Goal: Book appointment/travel/reservation

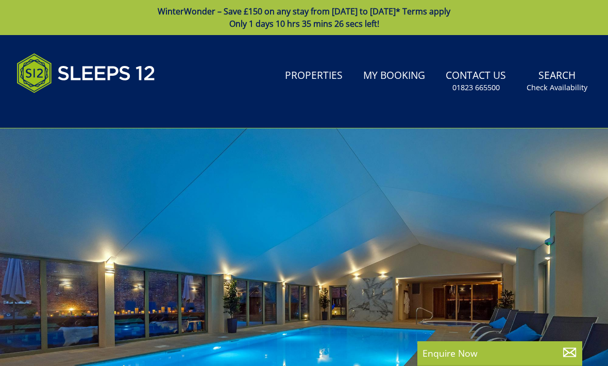
select select
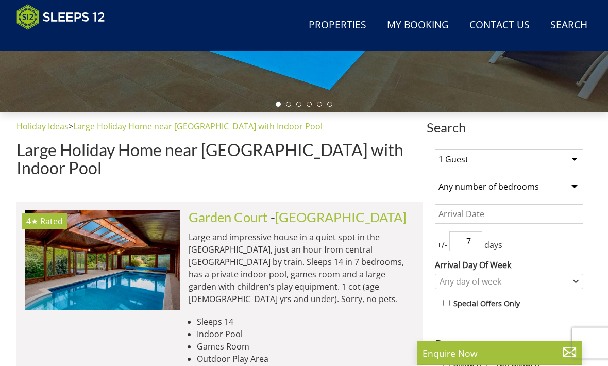
click at [546, 152] on select "1 Guest 2 Guests 3 Guests 4 Guests 5 Guests 6 Guests 7 Guests 8 Guests 9 Guests…" at bounding box center [509, 160] width 148 height 20
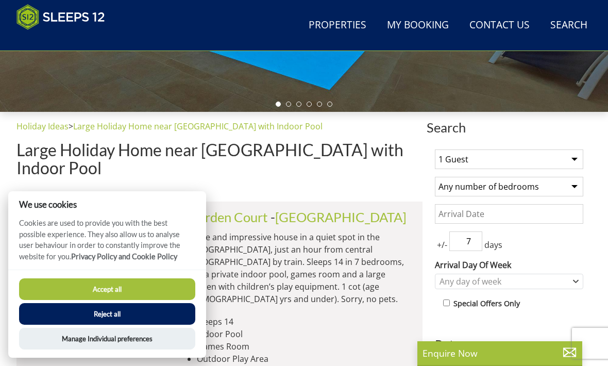
click at [515, 215] on input "Date" at bounding box center [509, 214] width 148 height 20
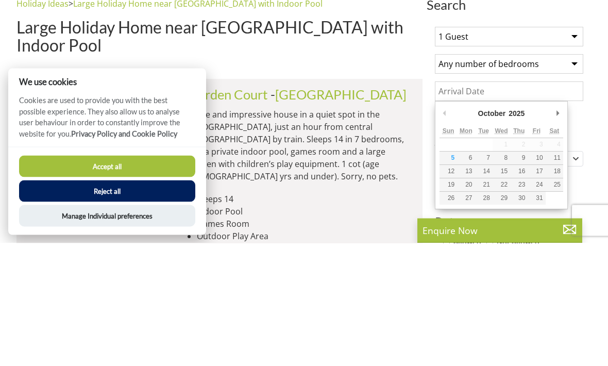
click at [555, 150] on select "1 Guest 2 Guests 3 Guests 4 Guests 5 Guests 6 Guests 7 Guests 8 Guests 9 Guests…" at bounding box center [509, 160] width 148 height 20
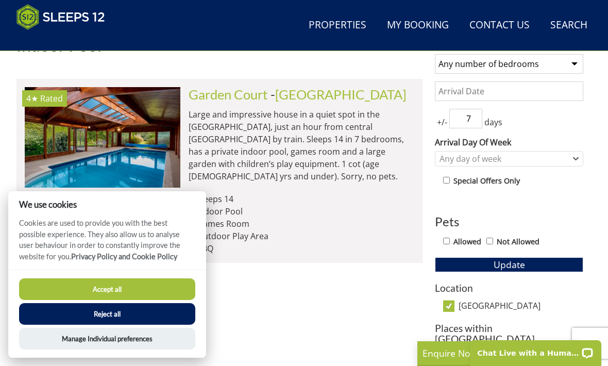
scroll to position [0, 0]
click at [542, 57] on select "Any number of bedrooms 4 Bedrooms 5 Bedrooms 6 Bedrooms 7 Bedrooms 8 Bedrooms 9…" at bounding box center [509, 64] width 148 height 20
select select "4"
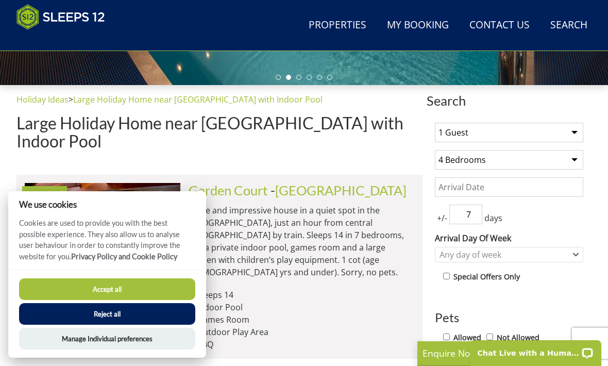
scroll to position [336, 0]
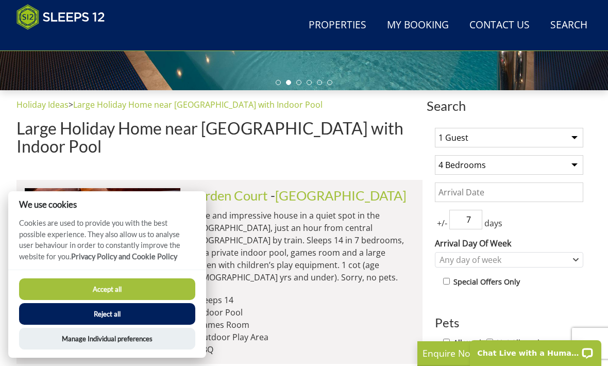
click at [520, 137] on select "1 Guest 2 Guests 3 Guests 4 Guests 5 Guests 6 Guests 7 Guests 8 Guests 9 Guests…" at bounding box center [509, 138] width 148 height 20
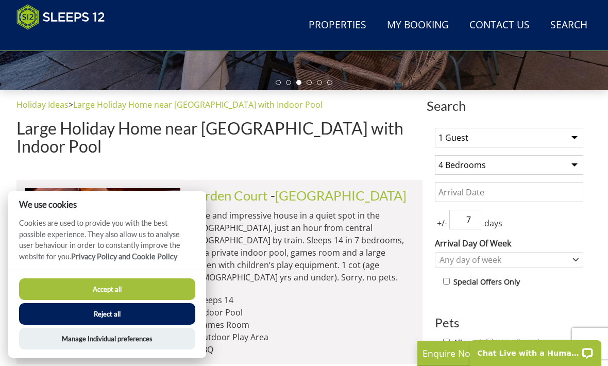
select select "9"
click at [512, 167] on select "Any number of bedrooms 4 Bedrooms 5 Bedrooms 6 Bedrooms 7 Bedrooms 8 Bedrooms 9…" at bounding box center [509, 165] width 148 height 20
click at [512, 169] on select "Any number of bedrooms 4 Bedrooms 5 Bedrooms 6 Bedrooms 7 Bedrooms 8 Bedrooms 9…" at bounding box center [509, 165] width 148 height 20
select select "0"
click at [514, 197] on input "Date" at bounding box center [509, 192] width 148 height 20
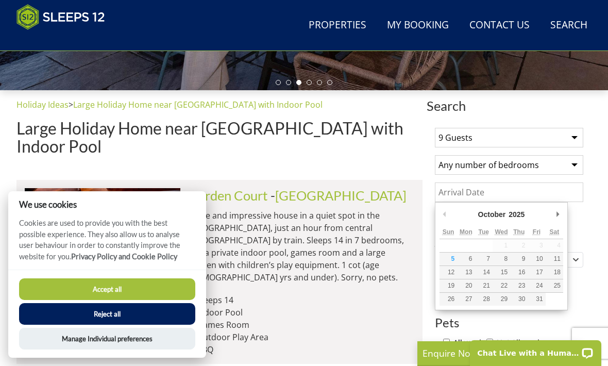
scroll to position [336, 0]
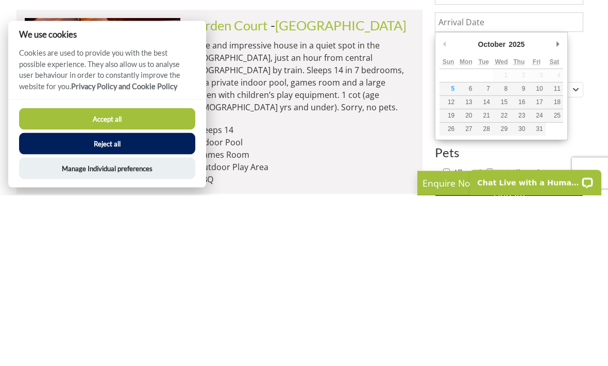
type input "[DATE]"
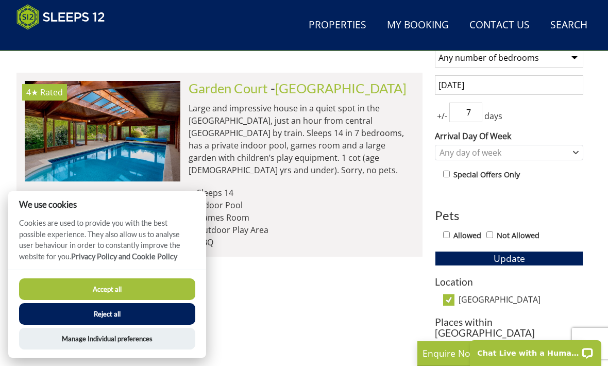
click at [471, 108] on input "7" at bounding box center [465, 112] width 33 height 20
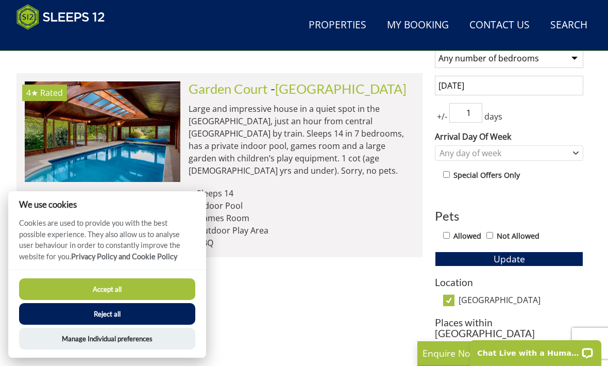
type input "1"
click at [557, 113] on div "+/- 1 days" at bounding box center [509, 113] width 148 height 20
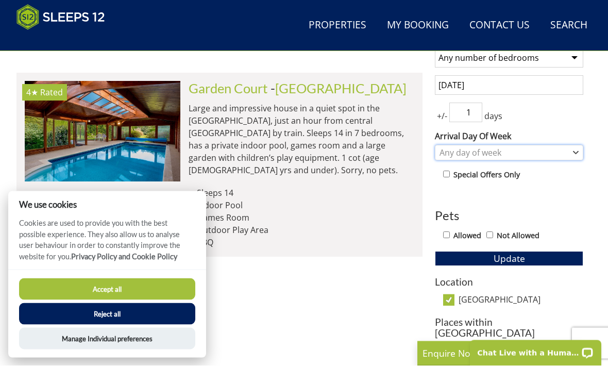
click at [542, 153] on div "Any day of week" at bounding box center [503, 152] width 133 height 11
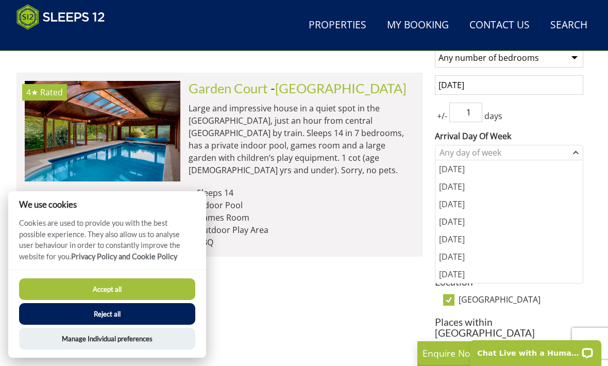
click at [475, 260] on div "[DATE]" at bounding box center [508, 257] width 147 height 18
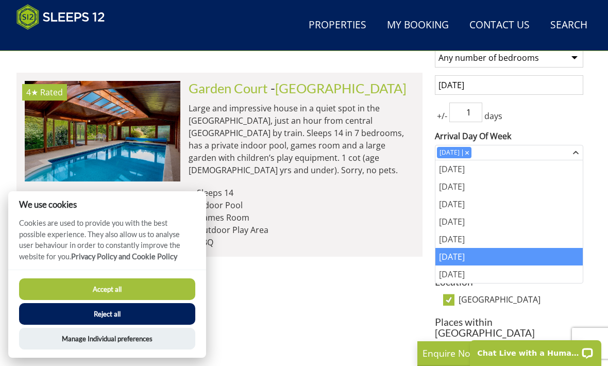
click at [567, 110] on div "+/- 1 days" at bounding box center [509, 112] width 148 height 20
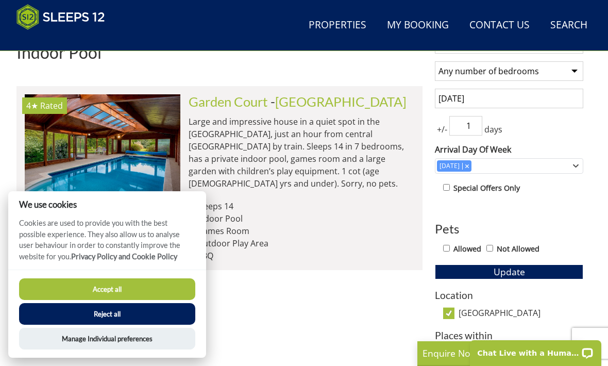
scroll to position [435, 0]
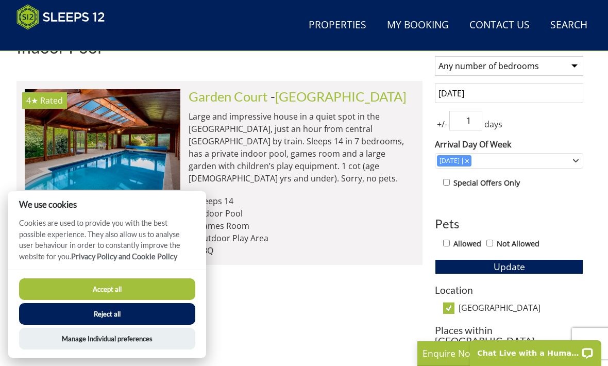
click at [507, 240] on label "Not Allowed" at bounding box center [517, 243] width 43 height 11
click at [493, 240] on input "Not Allowed" at bounding box center [489, 242] width 7 height 7
checkbox input "true"
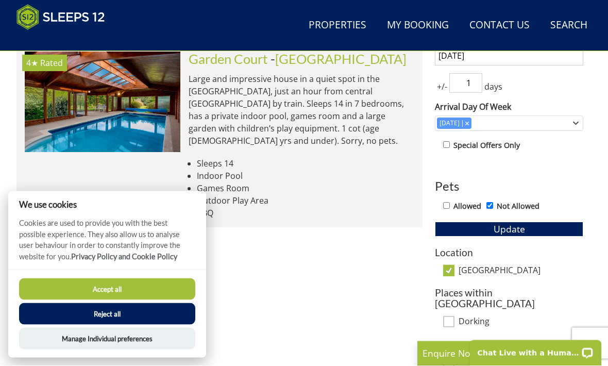
scroll to position [473, 0]
click at [544, 218] on div "1 Guest 2 Guests 3 Guests 4 Guests 5 Guests 6 Guests 7 Guests 8 Guests 9 Guests…" at bounding box center [508, 179] width 165 height 392
click at [544, 222] on button "Update" at bounding box center [509, 228] width 148 height 14
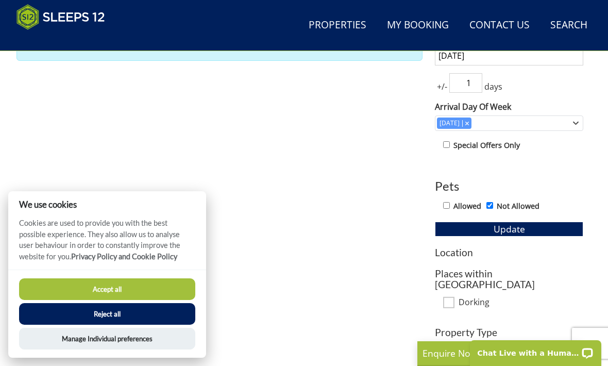
click at [55, 300] on button "Accept all" at bounding box center [107, 289] width 176 height 22
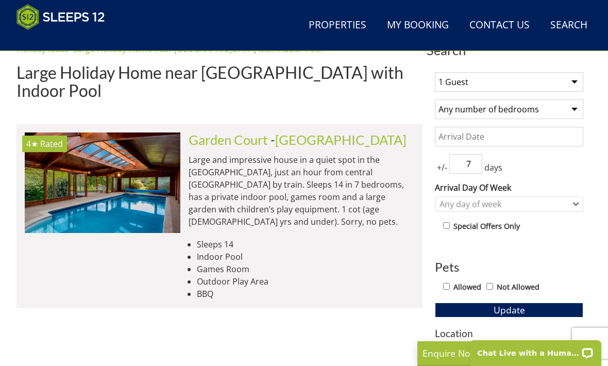
scroll to position [367, 0]
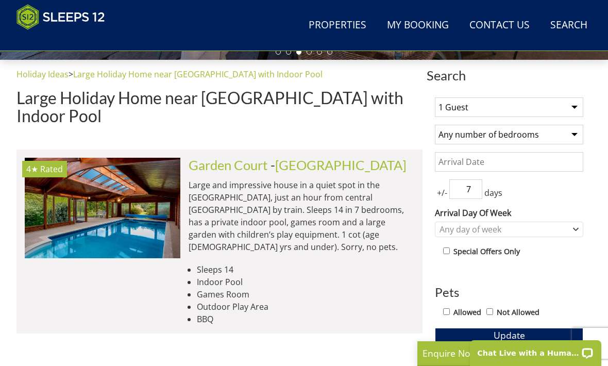
click at [493, 308] on input "Not Allowed" at bounding box center [489, 311] width 7 height 7
checkbox input "true"
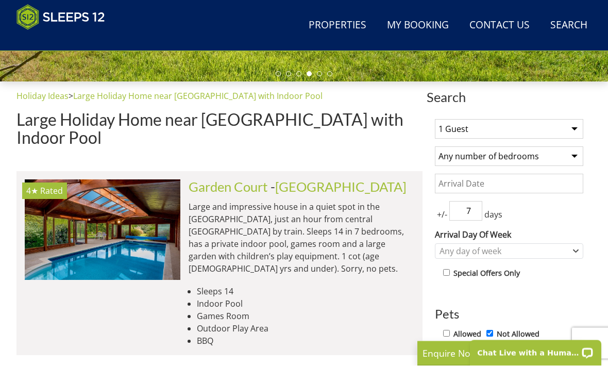
scroll to position [339, 0]
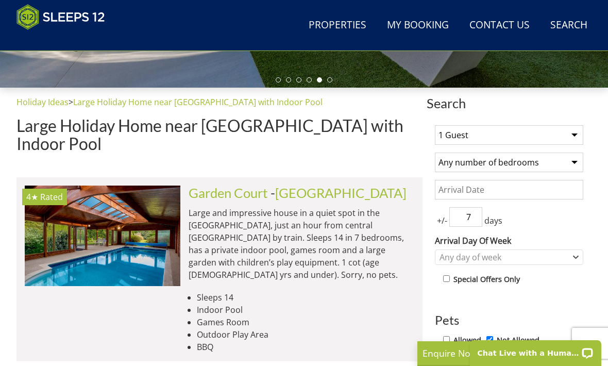
click at [564, 127] on select "1 Guest 2 Guests 3 Guests 4 Guests 5 Guests 6 Guests 7 Guests 8 Guests 9 Guests…" at bounding box center [509, 135] width 148 height 20
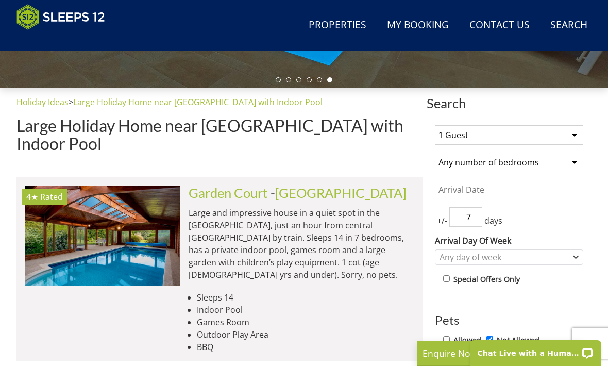
select select "9"
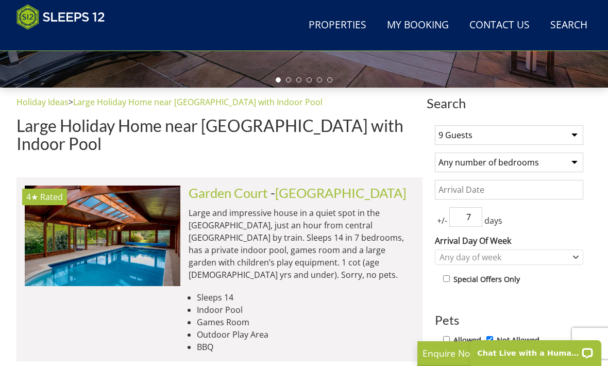
click at [543, 157] on select "Any number of bedrooms 1 Bedroom 2 Bedrooms 3 Bedrooms 4 Bedrooms 5 Bedrooms 6 …" at bounding box center [509, 162] width 148 height 20
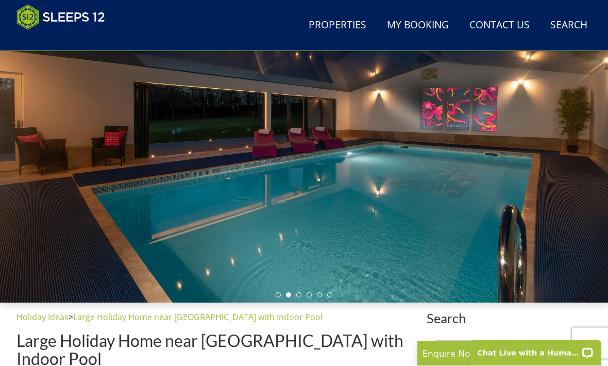
scroll to position [122, 0]
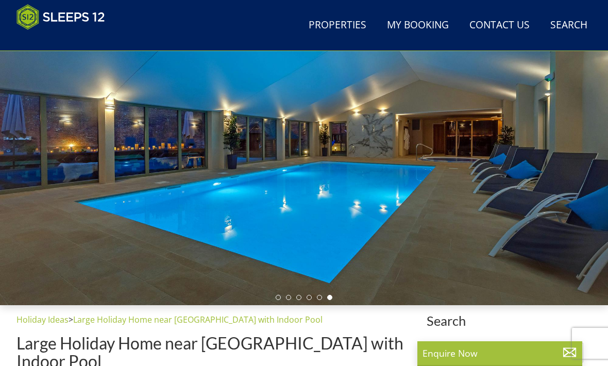
click at [46, 73] on div at bounding box center [304, 134] width 608 height 340
click at [48, 67] on div at bounding box center [304, 134] width 608 height 340
click at [39, 60] on div at bounding box center [304, 134] width 608 height 340
